Goal: Information Seeking & Learning: Learn about a topic

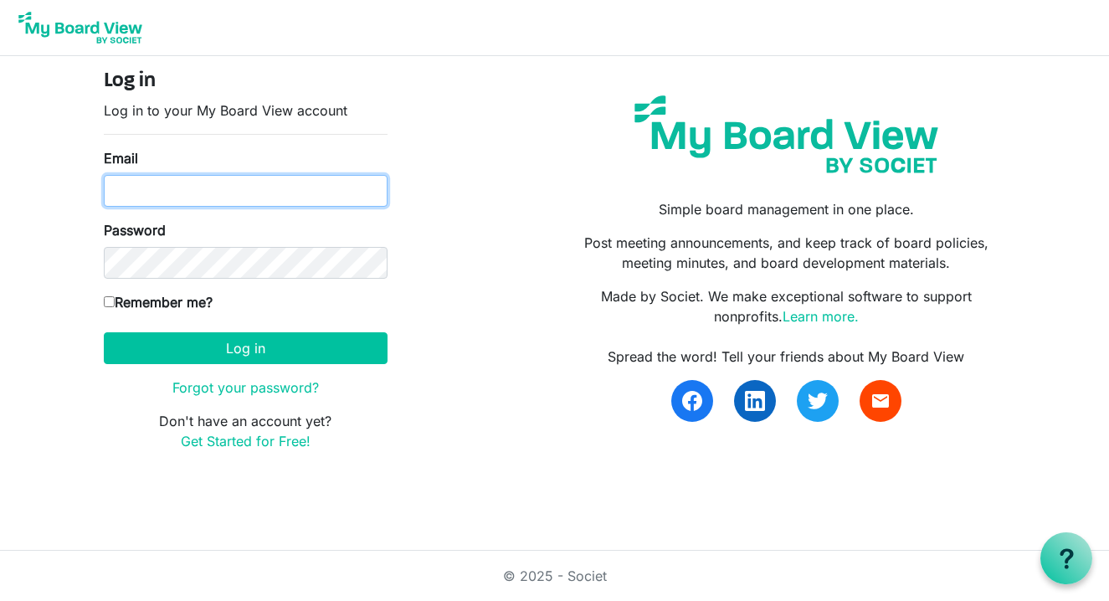
type input "meghanmillett@gmail.com"
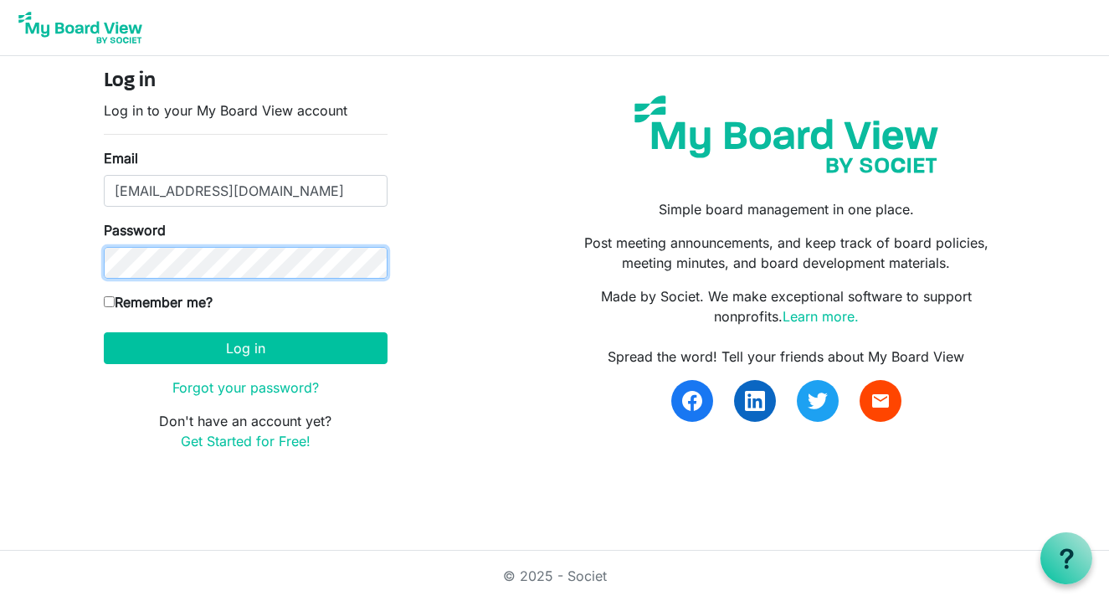
click at [245, 348] on button "Log in" at bounding box center [246, 348] width 284 height 32
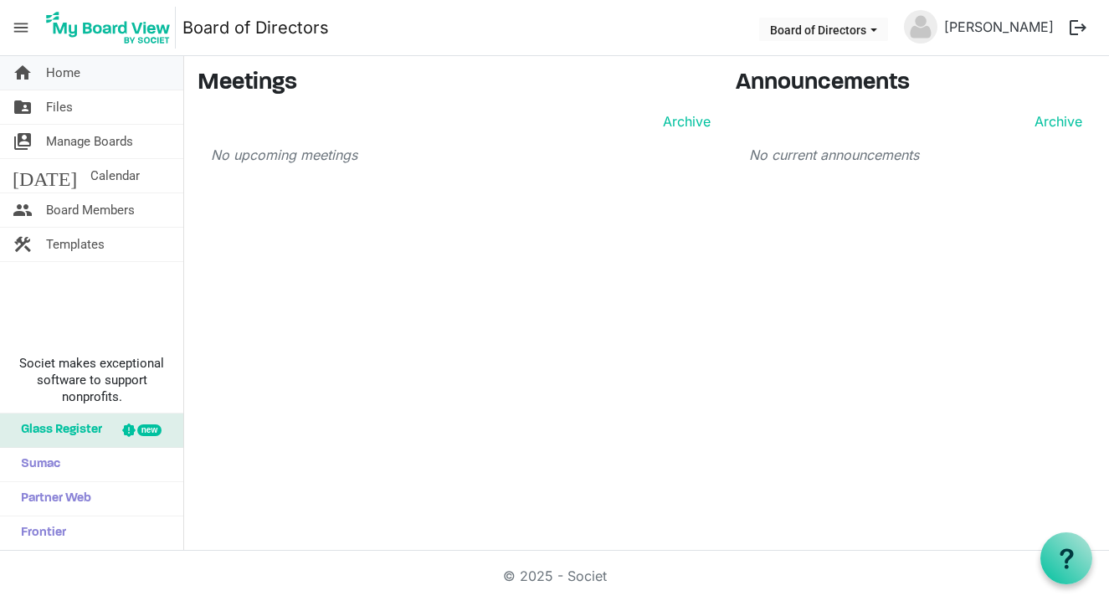
click at [83, 73] on link "home Home" at bounding box center [91, 72] width 183 height 33
click at [65, 106] on span "Files" at bounding box center [59, 106] width 27 height 33
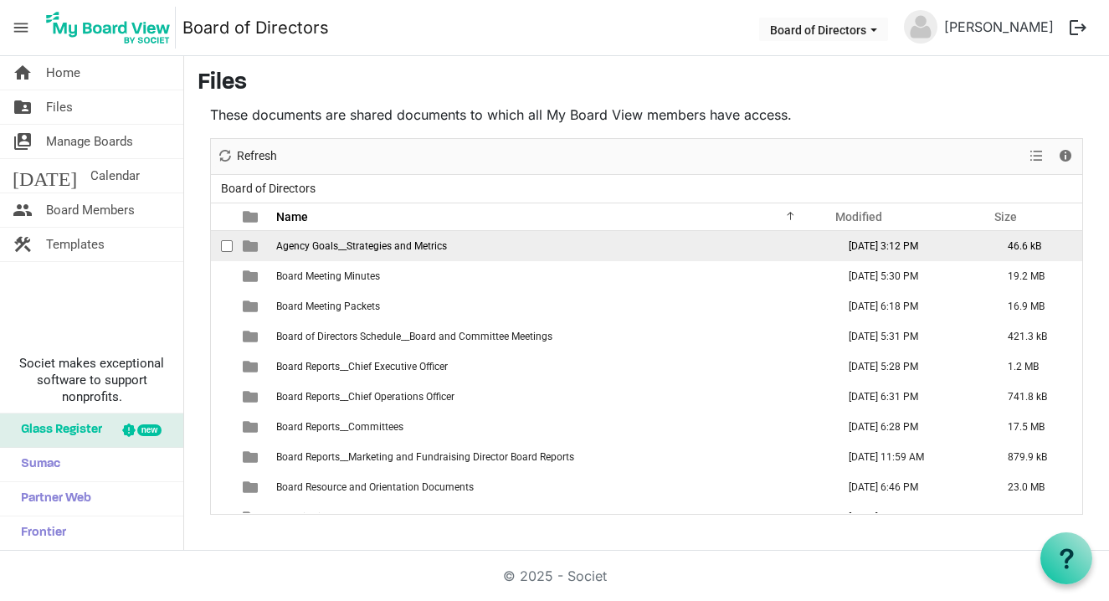
click at [412, 250] on span "Agency Goals__Strategies and Metrics" at bounding box center [361, 246] width 171 height 12
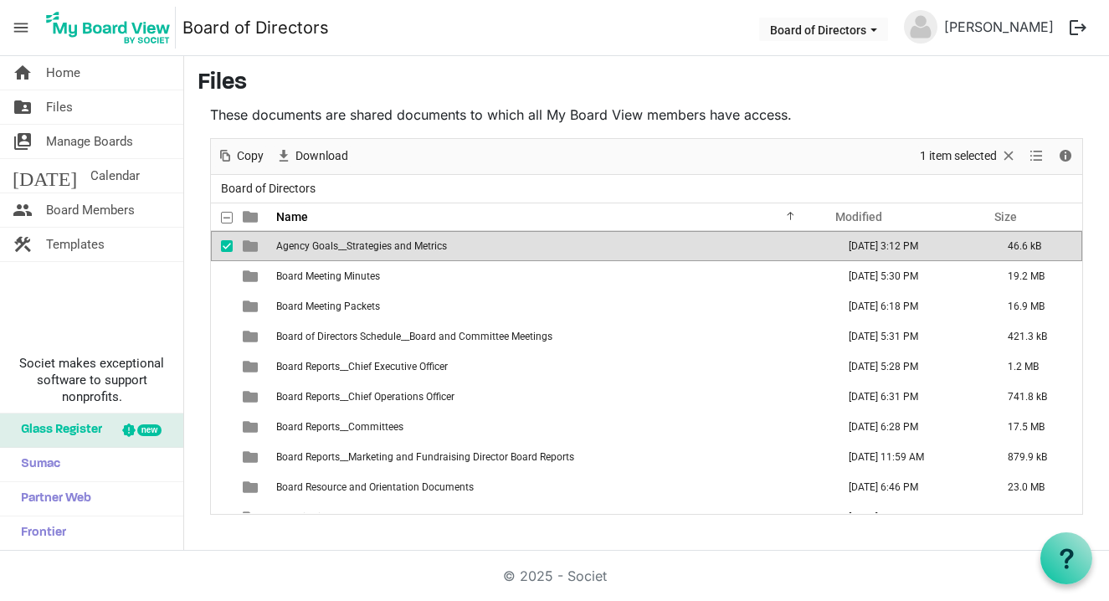
click at [228, 243] on span "checkbox" at bounding box center [227, 246] width 12 height 12
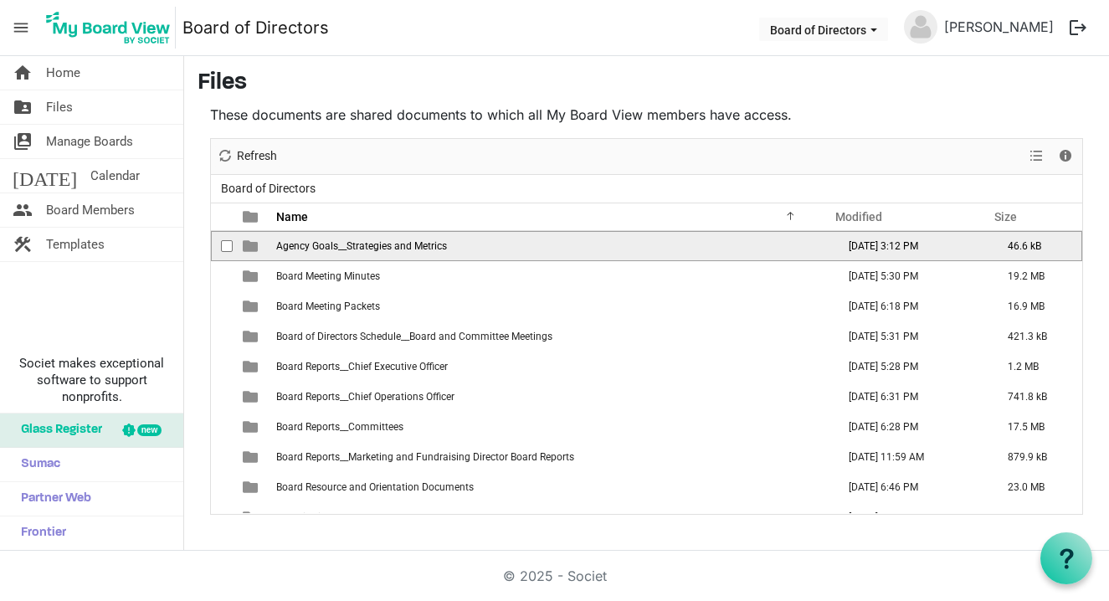
click at [315, 246] on span "Agency Goals__Strategies and Metrics" at bounding box center [361, 246] width 171 height 12
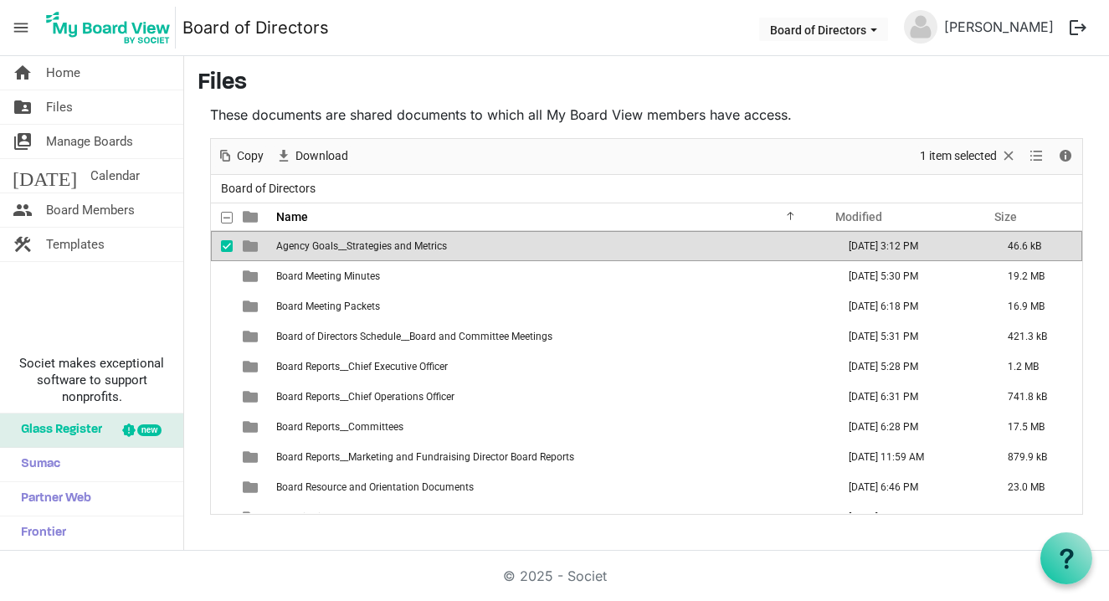
click at [315, 246] on span "Agency Goals__Strategies and Metrics" at bounding box center [361, 246] width 171 height 12
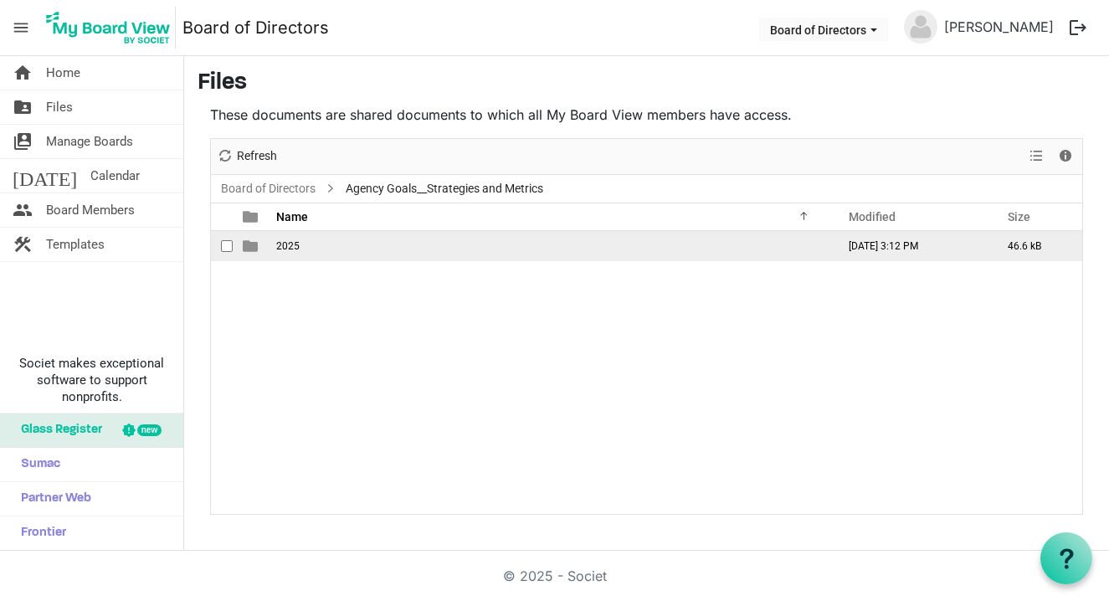
click at [311, 246] on td "2025" at bounding box center [551, 246] width 560 height 30
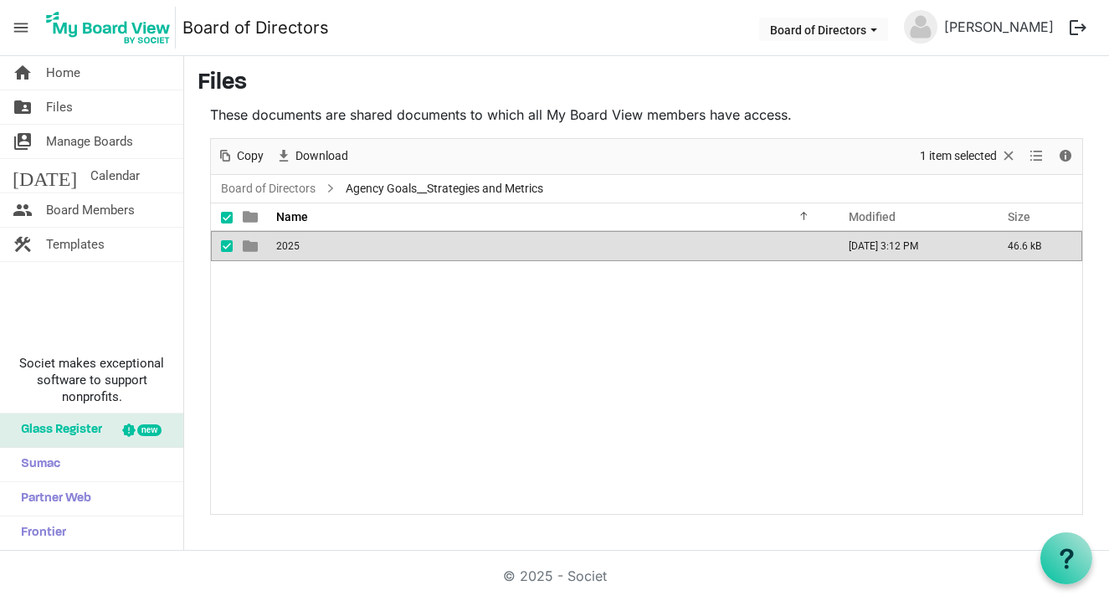
click at [311, 246] on td "2025" at bounding box center [551, 246] width 560 height 30
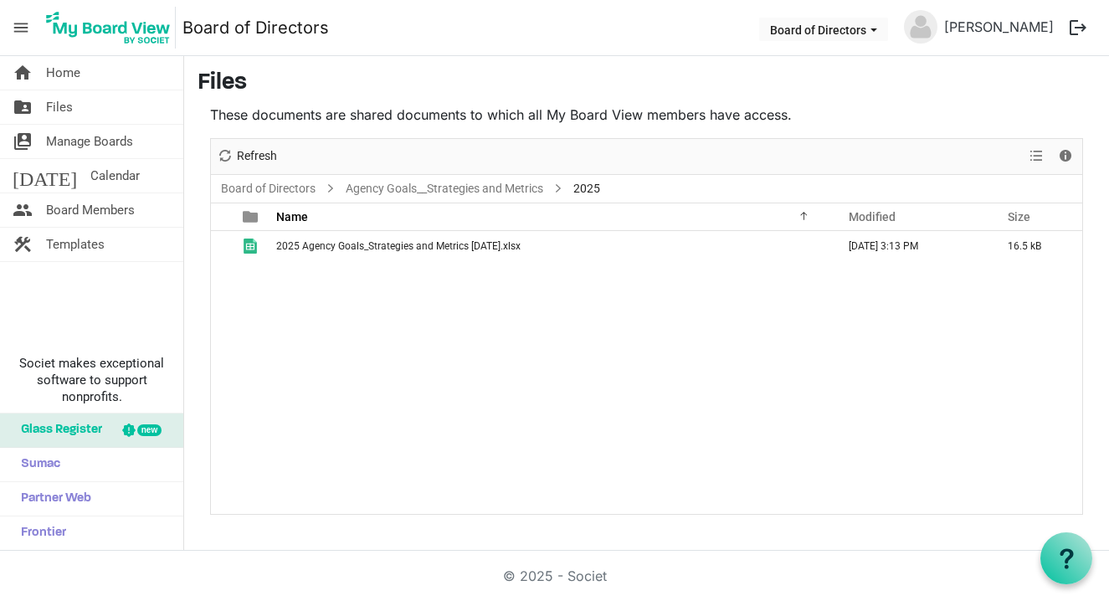
click at [311, 246] on span "2025 Agency Goals_Strategies and Metrics 7-16-2025.xlsx" at bounding box center [398, 246] width 245 height 12
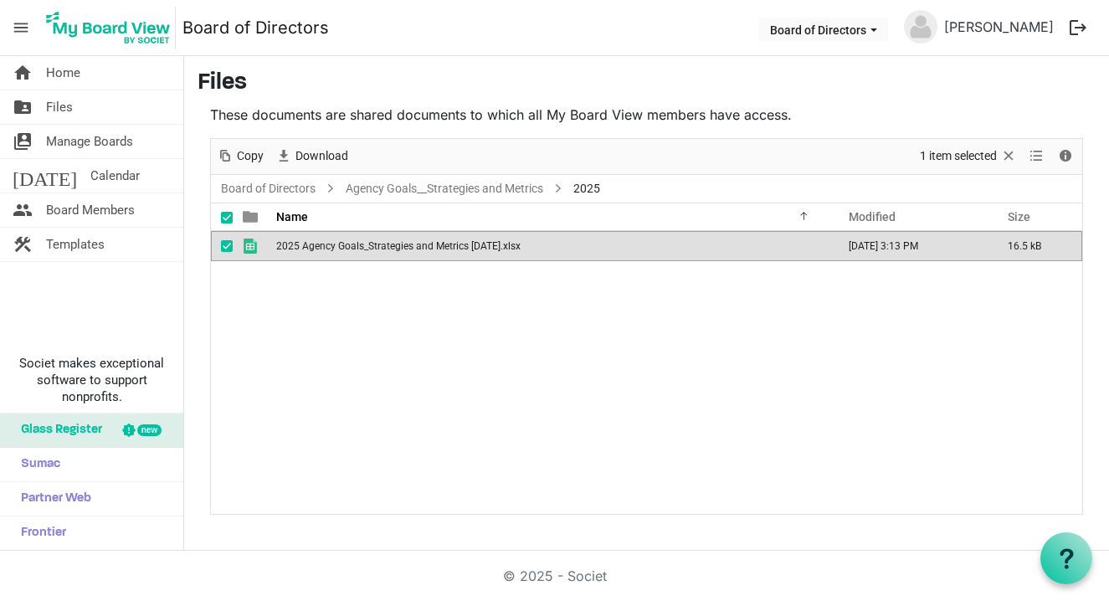
click at [311, 246] on span "2025 Agency Goals_Strategies and Metrics 7-16-2025.xlsx" at bounding box center [398, 246] width 245 height 12
click at [95, 109] on link "folder_shared Files" at bounding box center [91, 106] width 183 height 33
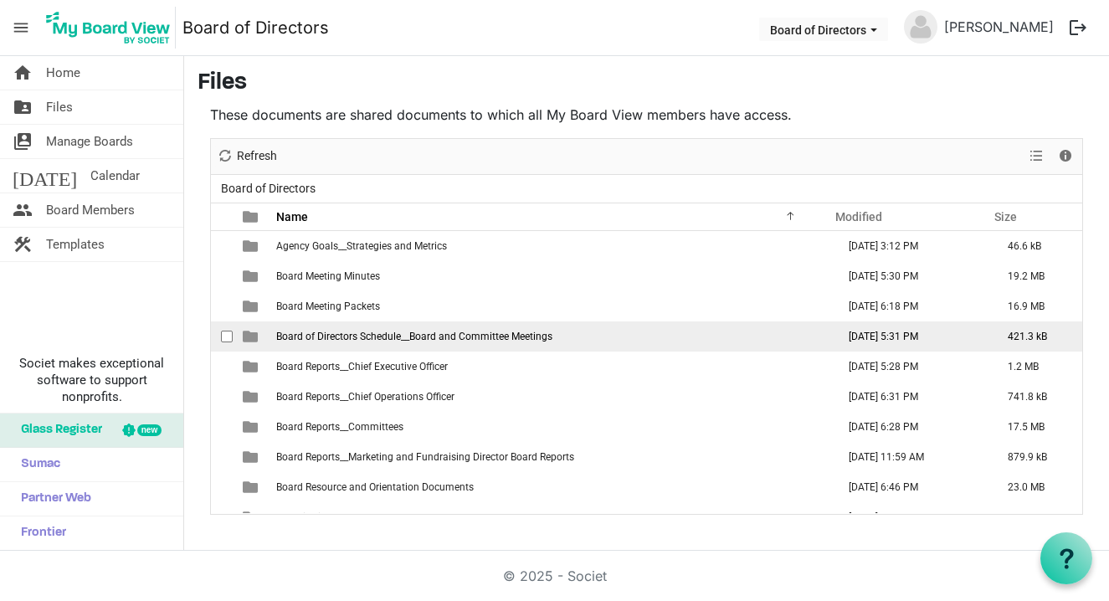
click at [322, 333] on span "Board of Directors Schedule__Board and Committee Meetings" at bounding box center [414, 337] width 276 height 12
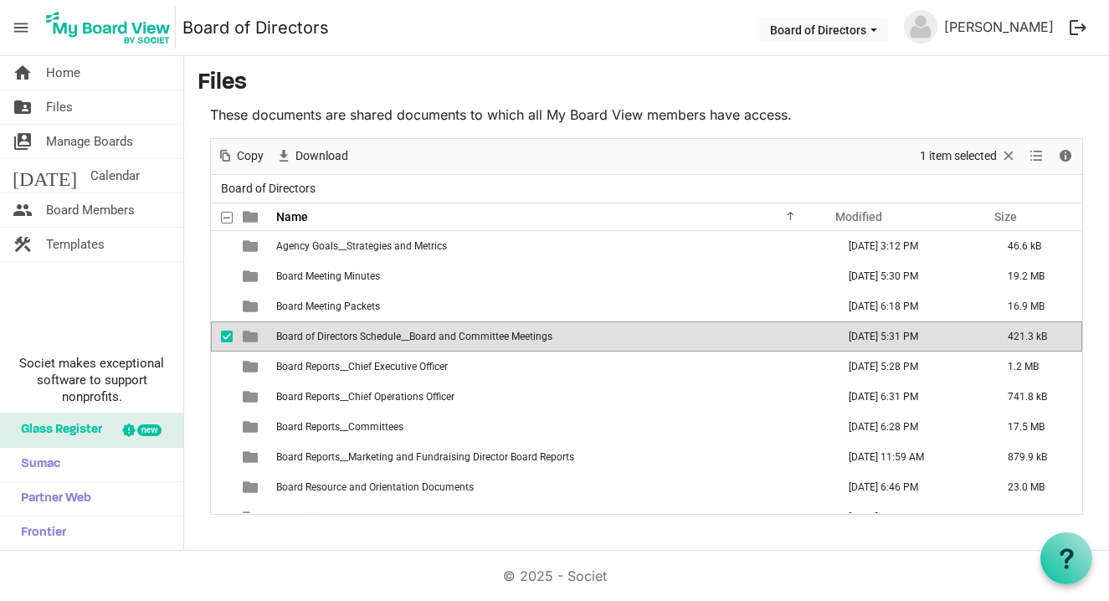
click at [322, 333] on span "Board of Directors Schedule__Board and Committee Meetings" at bounding box center [414, 337] width 276 height 12
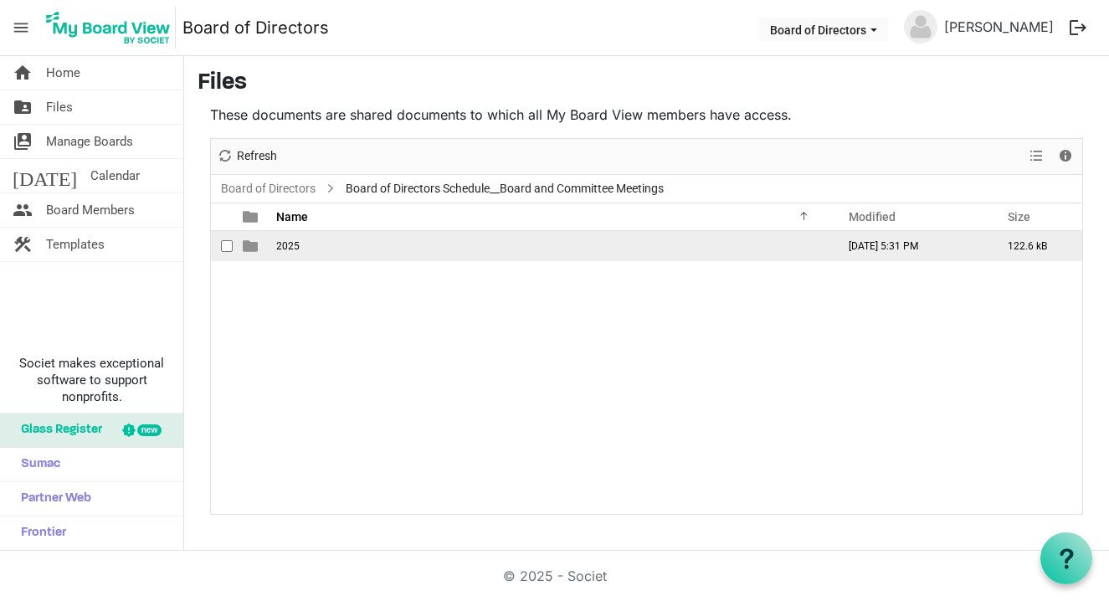
click at [292, 246] on span "2025" at bounding box center [287, 246] width 23 height 12
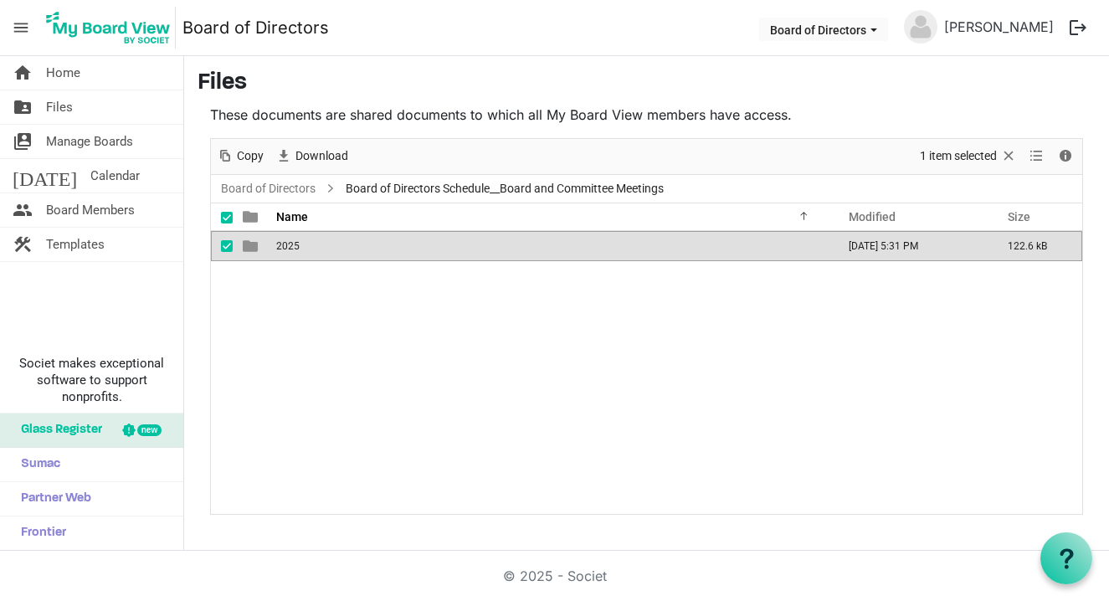
click at [292, 246] on span "2025" at bounding box center [287, 246] width 23 height 12
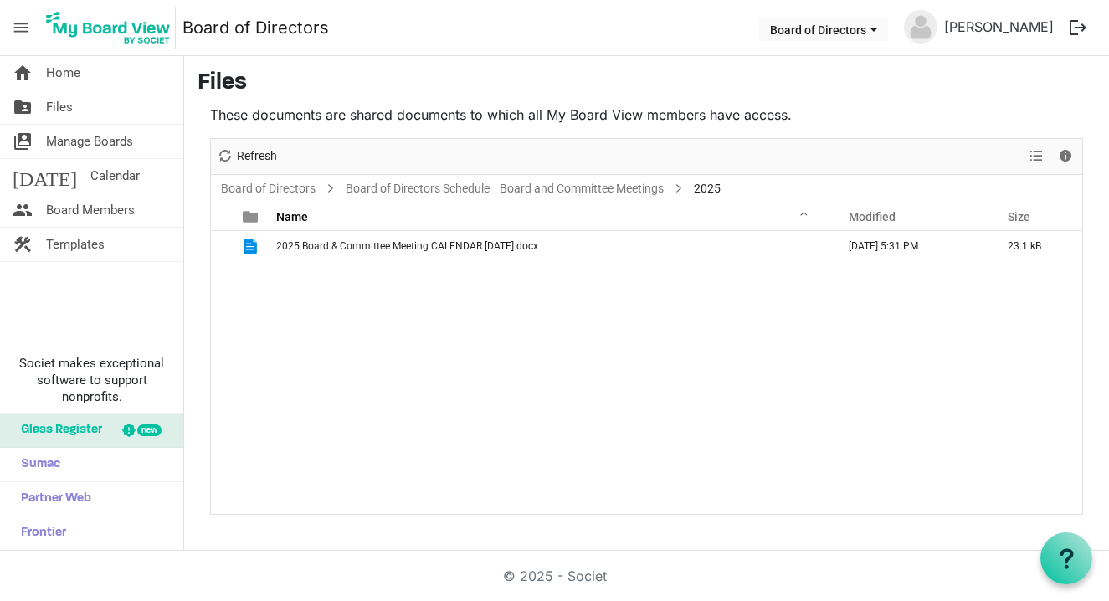
click at [292, 246] on span "2025 Board & Committee Meeting CALENDAR 8-8-2025.docx" at bounding box center [407, 246] width 262 height 12
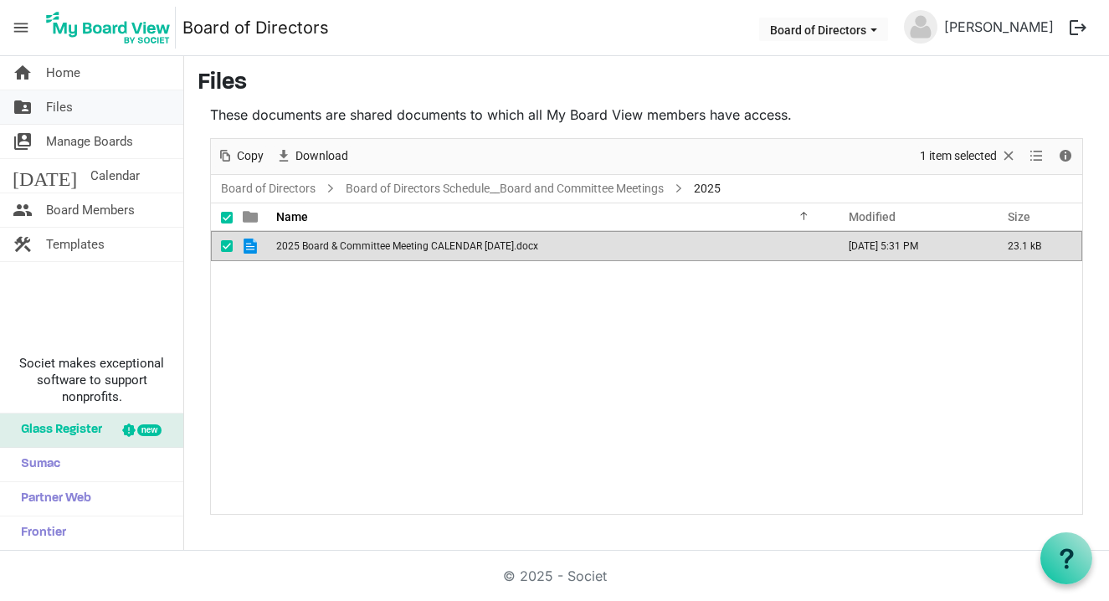
click at [95, 109] on link "folder_shared Files" at bounding box center [91, 106] width 183 height 33
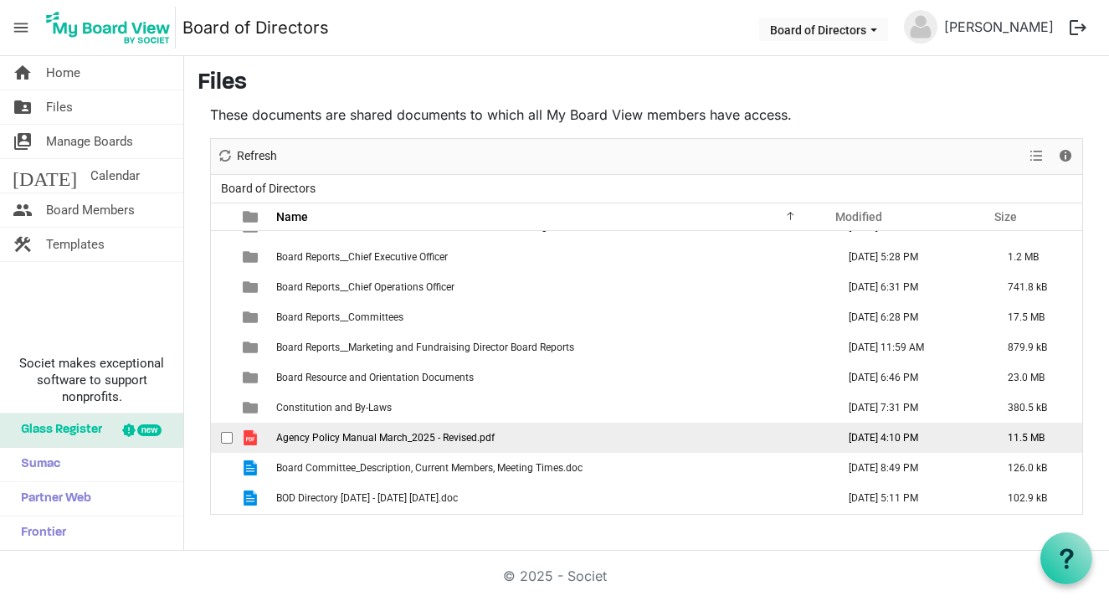
click at [353, 439] on span "Agency Policy Manual March_2025 - Revised.pdf" at bounding box center [385, 438] width 219 height 12
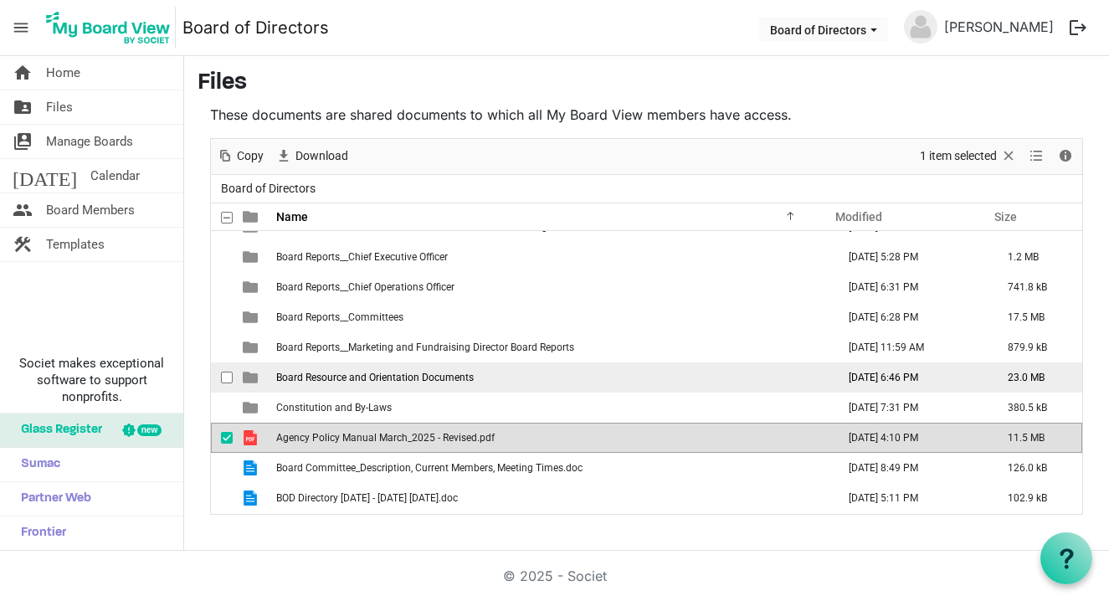
click at [337, 377] on span "Board Resource and Orientation Documents" at bounding box center [375, 378] width 198 height 12
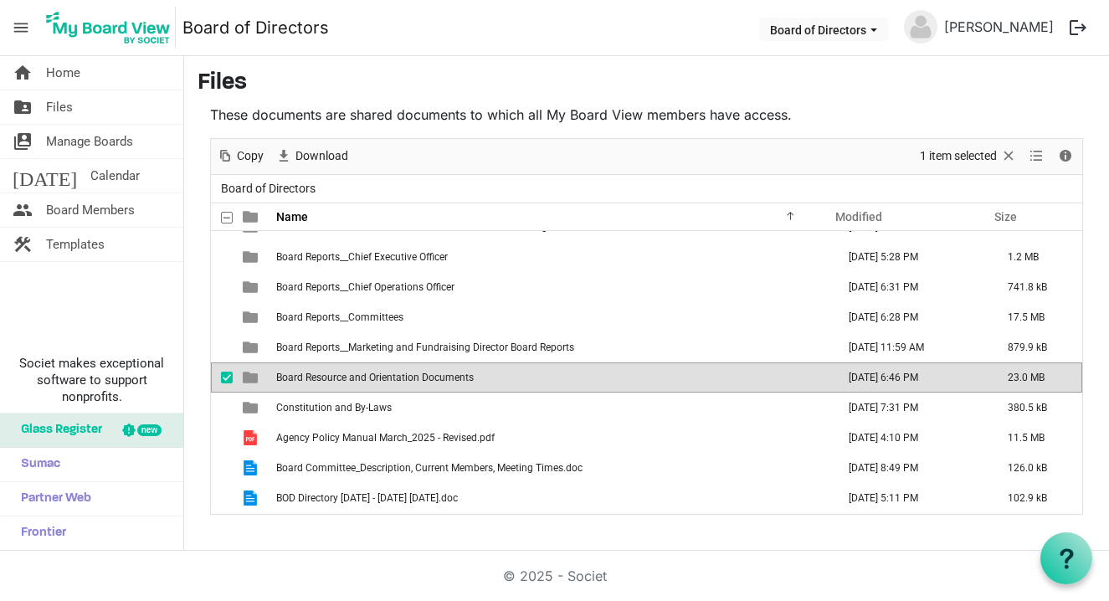
click at [337, 377] on span "Board Resource and Orientation Documents" at bounding box center [375, 378] width 198 height 12
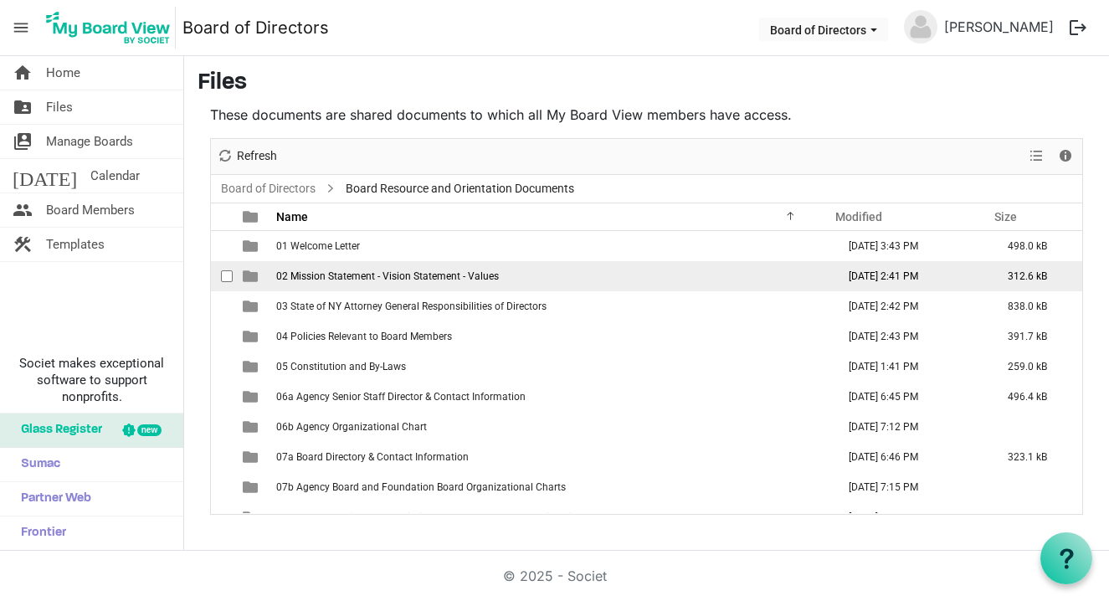
click at [344, 276] on span "02 Mission Statement - Vision Statement - Values" at bounding box center [387, 276] width 223 height 12
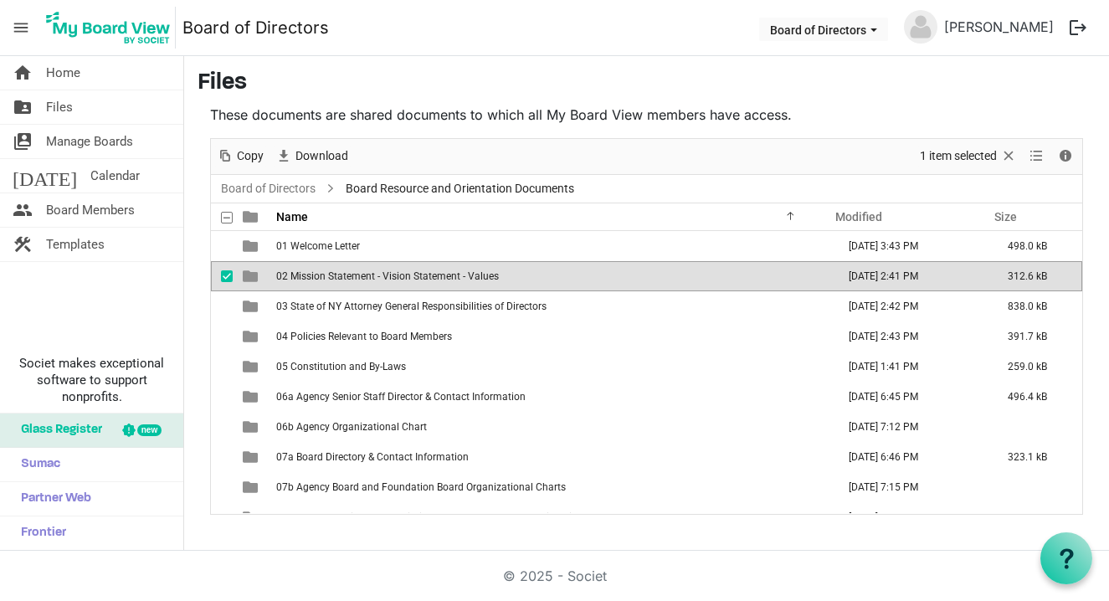
click at [344, 276] on span "02 Mission Statement - Vision Statement - Values" at bounding box center [387, 276] width 223 height 12
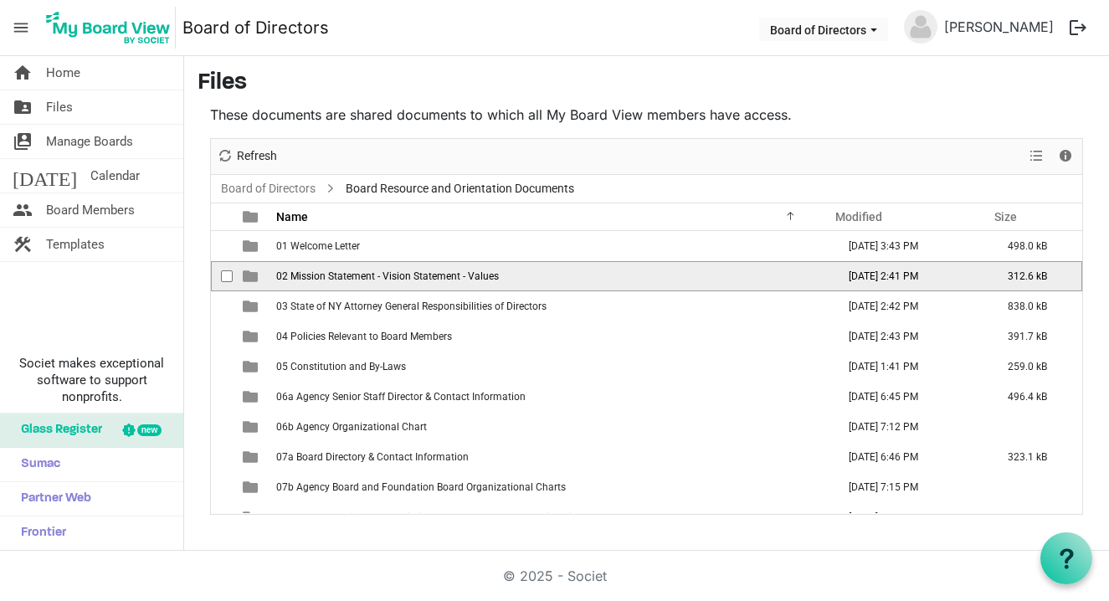
click at [344, 276] on span "02 Mission Statement - Vision Statement - Values" at bounding box center [387, 276] width 223 height 12
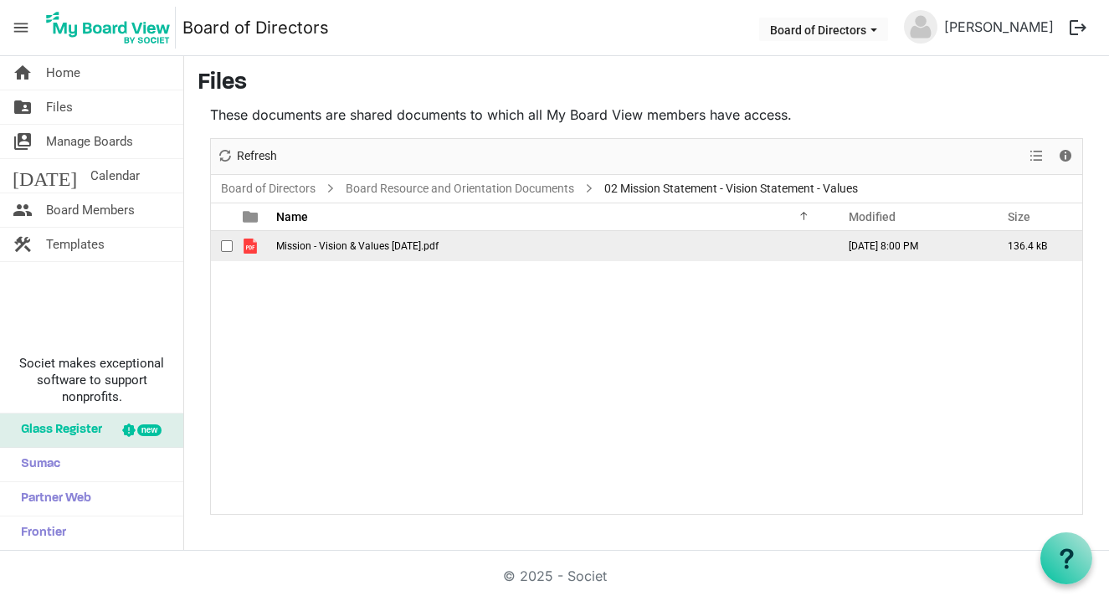
click at [344, 248] on span "Mission - Vision & Values [DATE].pdf" at bounding box center [357, 246] width 162 height 12
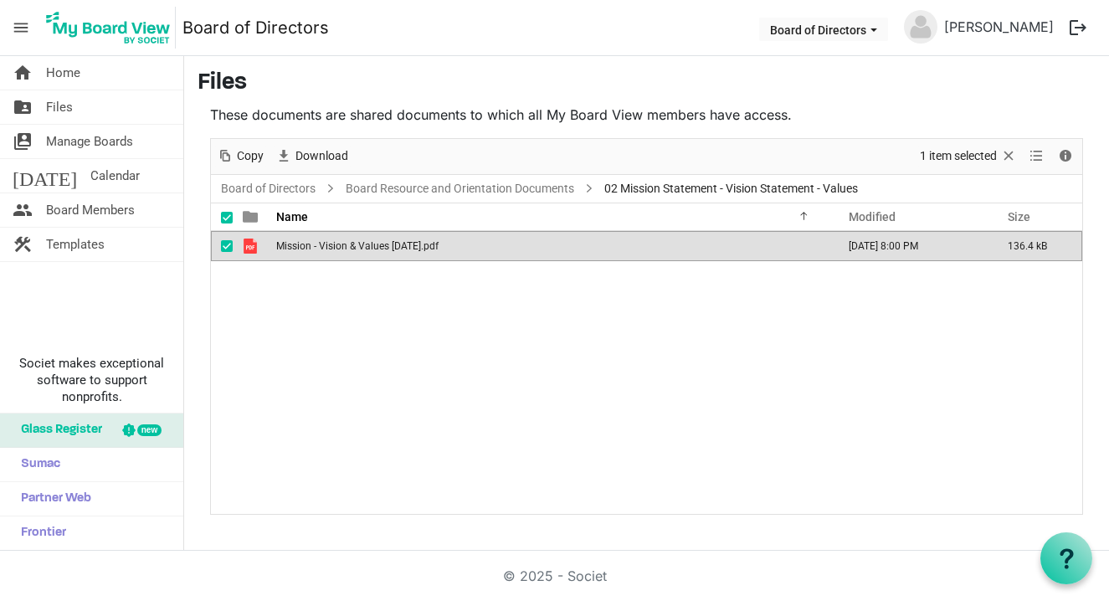
click at [344, 248] on span "Mission - Vision & Values [DATE].pdf" at bounding box center [357, 246] width 162 height 12
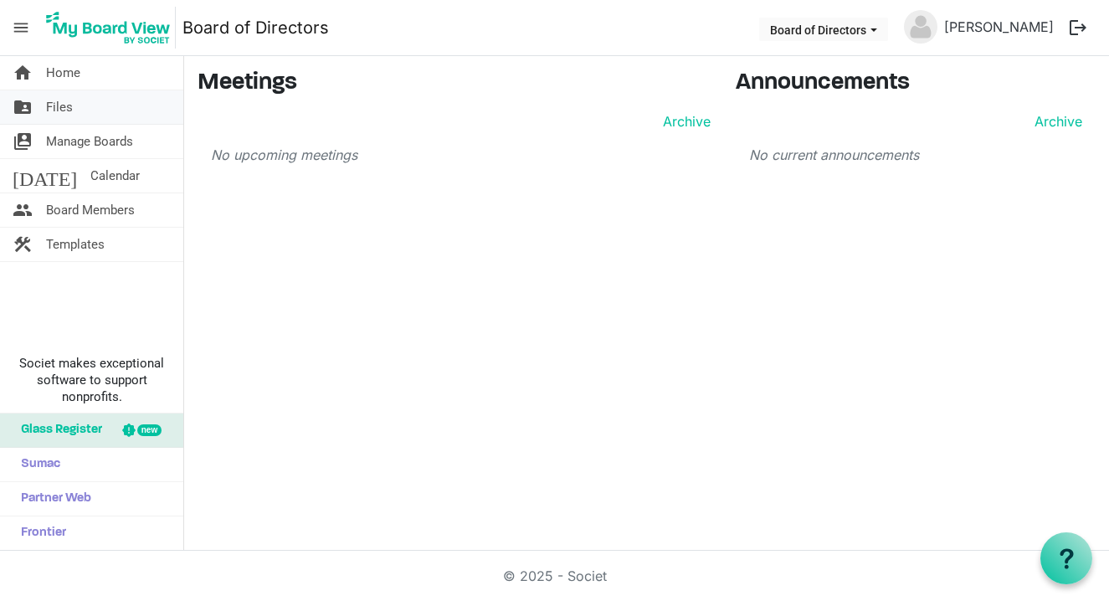
click at [74, 114] on link "folder_shared Files" at bounding box center [91, 106] width 183 height 33
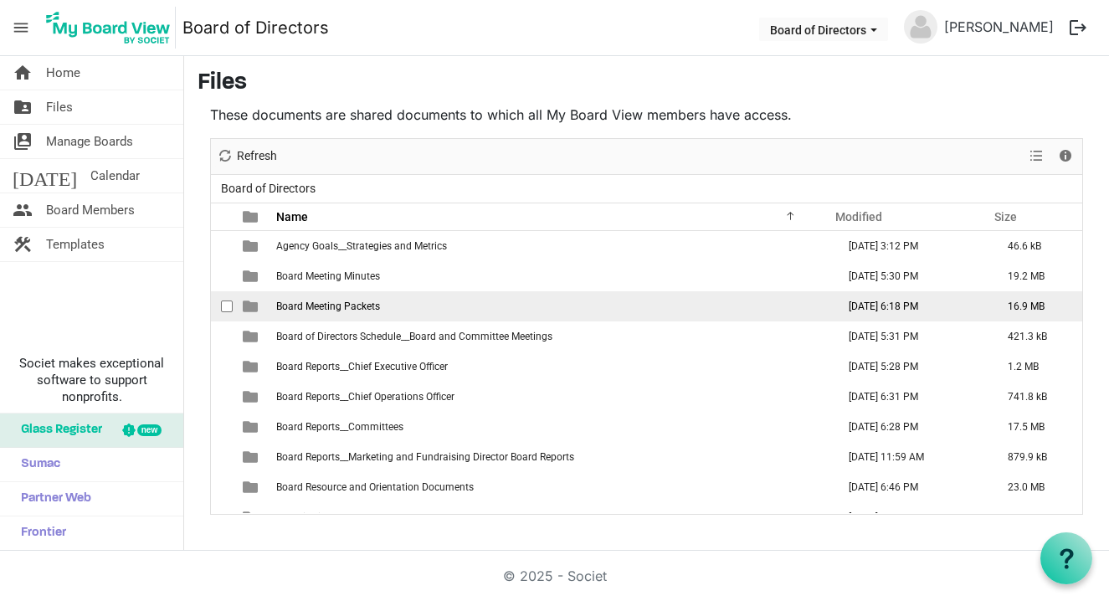
click at [363, 306] on span "Board Meeting Packets" at bounding box center [328, 307] width 104 height 12
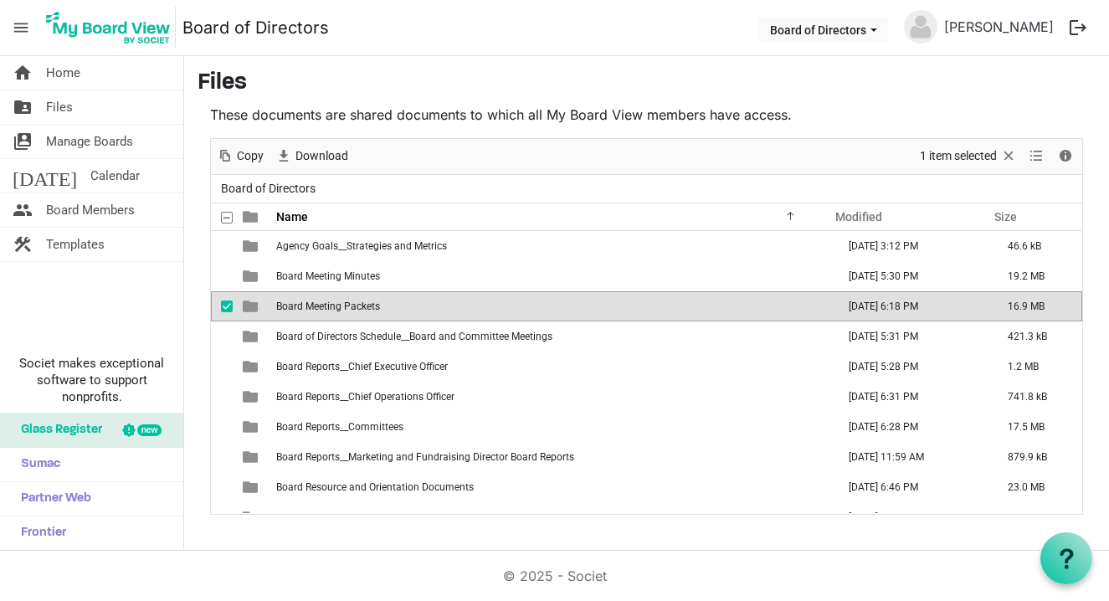
click at [363, 306] on span "Board Meeting Packets" at bounding box center [328, 307] width 104 height 12
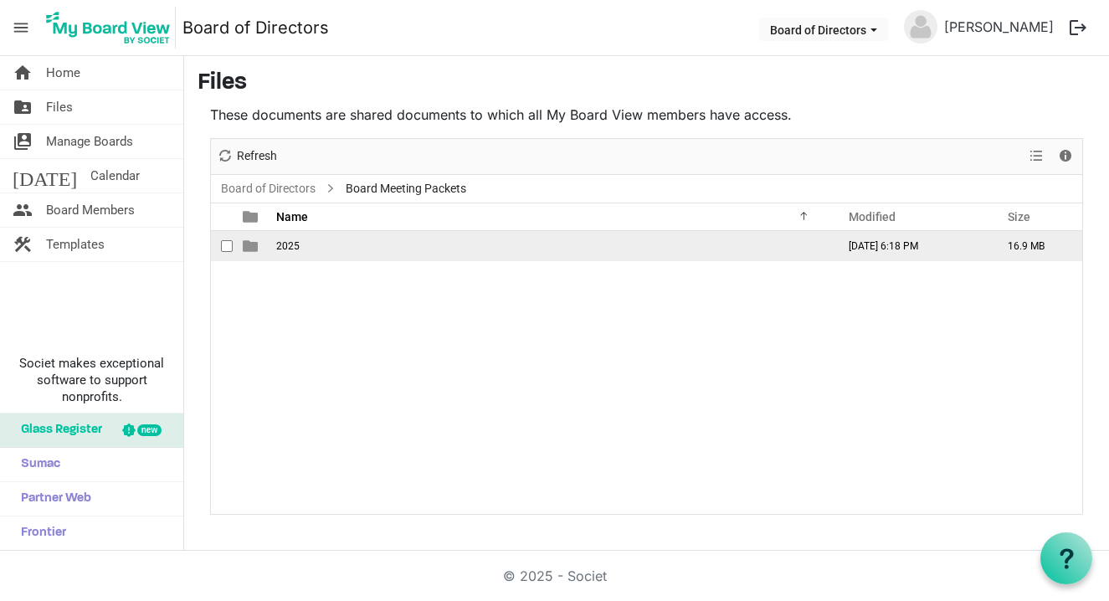
click at [291, 247] on span "2025" at bounding box center [287, 246] width 23 height 12
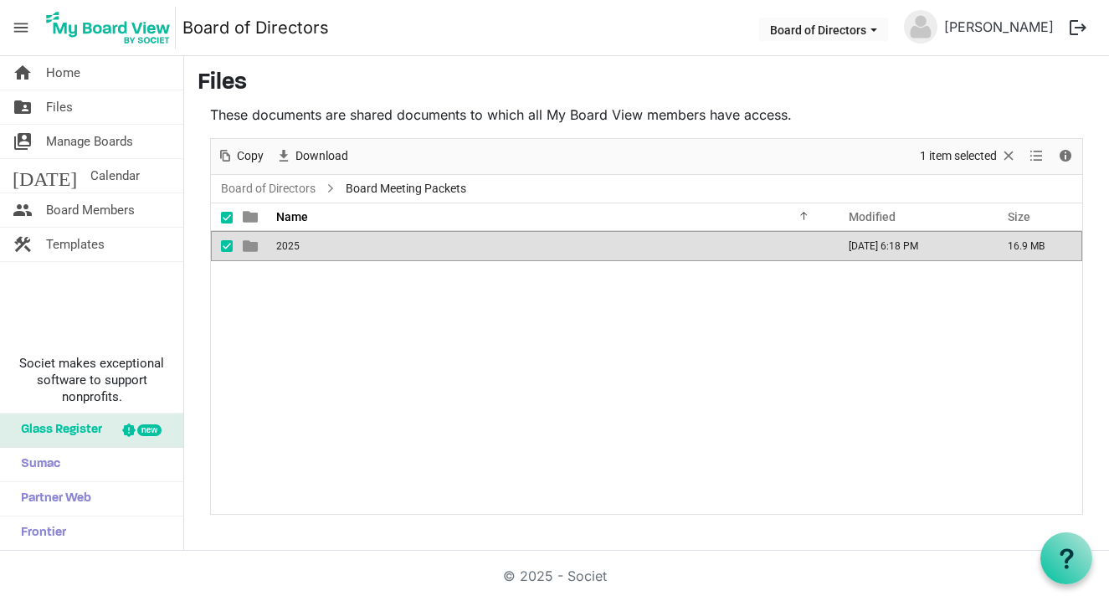
click at [291, 247] on span "2025" at bounding box center [287, 246] width 23 height 12
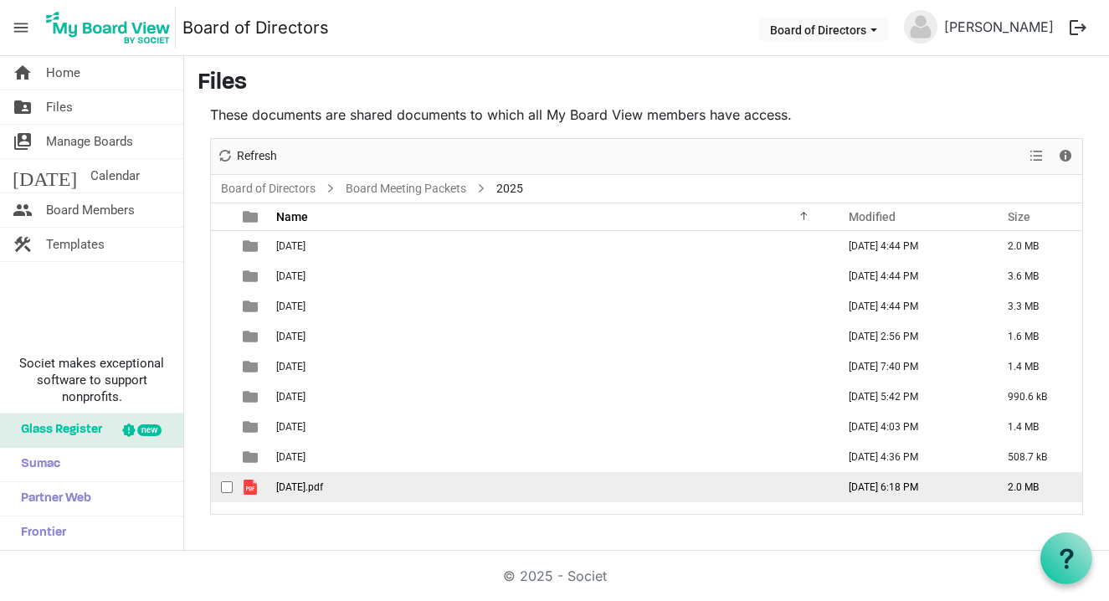
click at [323, 489] on span "09 September 2025.pdf" at bounding box center [299, 487] width 47 height 12
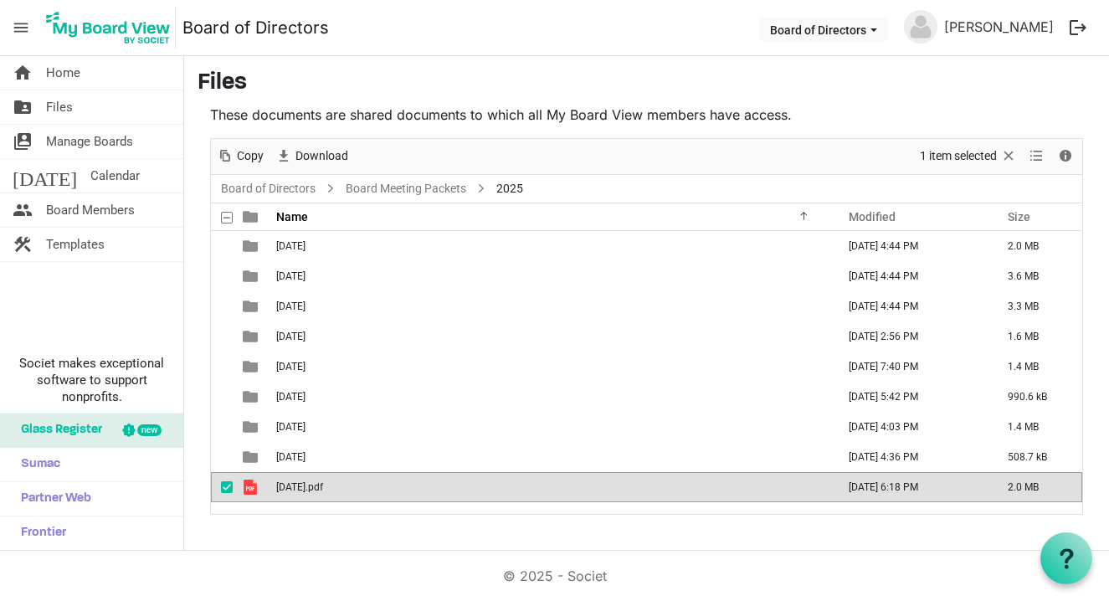
click at [323, 489] on span "09 September 2025.pdf" at bounding box center [299, 487] width 47 height 12
